Goal: Find contact information: Find contact information

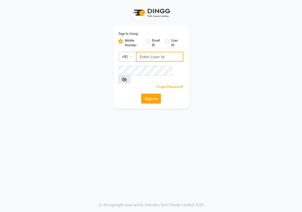
type input "8767365003"
click at [152, 94] on button "Sign In" at bounding box center [151, 99] width 20 height 10
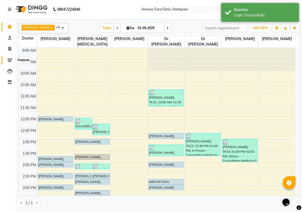
click at [9, 57] on span at bounding box center [9, 60] width 9 height 6
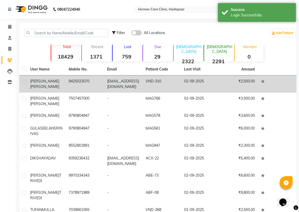
click at [65, 83] on td "[PERSON_NAME][DEMOGRAPHIC_DATA]" at bounding box center [46, 83] width 38 height 17
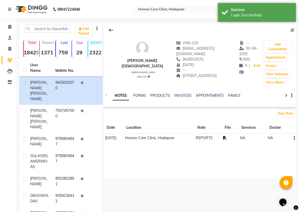
drag, startPoint x: 154, startPoint y: 54, endPoint x: 179, endPoint y: 54, distance: 26.0
click at [179, 57] on div "9425023070" at bounding box center [207, 59] width 63 height 5
copy span "9425023070"
